Goal: Information Seeking & Learning: Learn about a topic

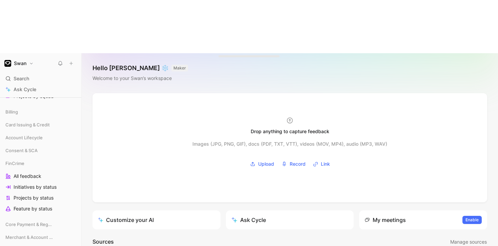
scroll to position [211, 0]
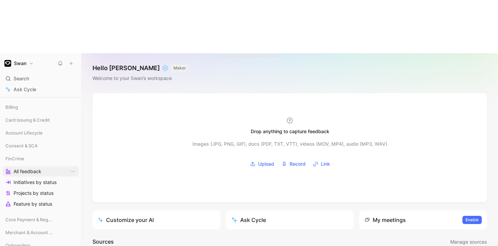
click at [32, 168] on span "All feedback" at bounding box center [28, 171] width 28 height 7
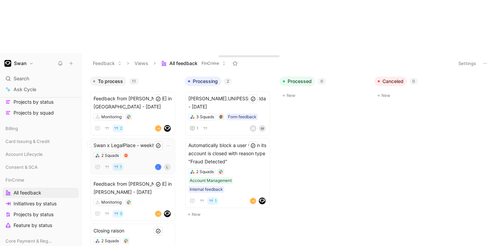
scroll to position [326, 0]
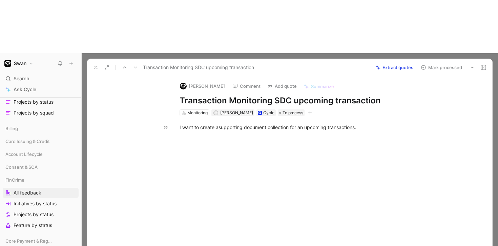
click at [94, 65] on icon at bounding box center [95, 67] width 5 height 5
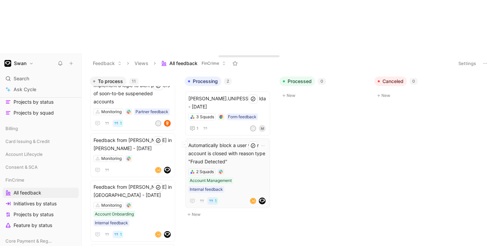
click at [244, 141] on span "Automatically block a user when its account is closed with reason type "Fraud D…" at bounding box center [228, 153] width 79 height 24
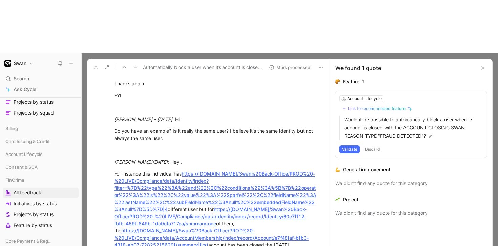
scroll to position [526, 0]
